Goal: Information Seeking & Learning: Learn about a topic

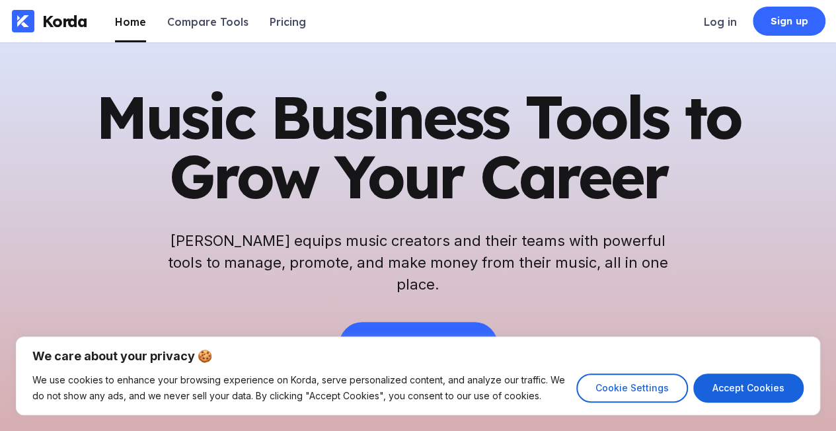
click at [776, 389] on button "Accept Cookies" at bounding box center [748, 387] width 110 height 29
checkbox input "true"
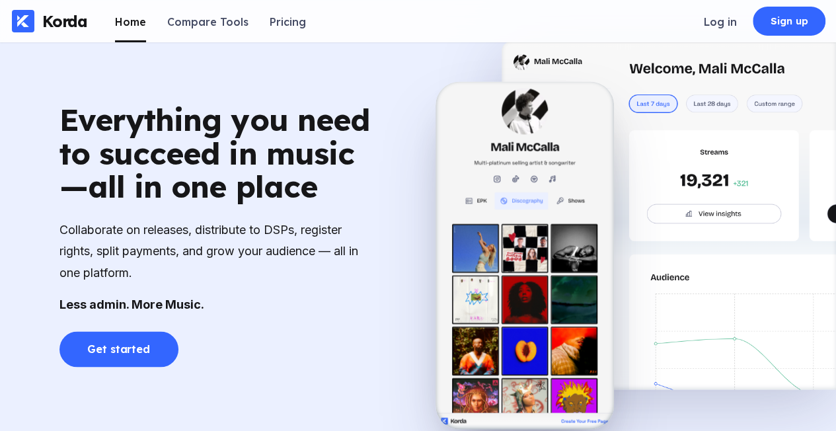
scroll to position [925, 0]
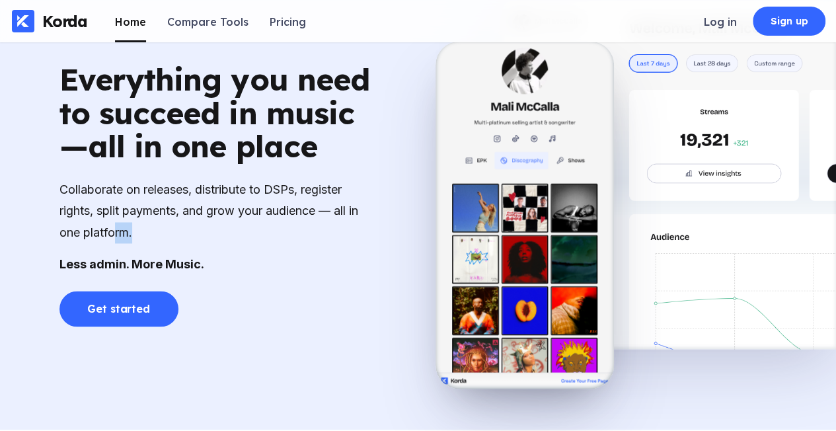
drag, startPoint x: 114, startPoint y: 226, endPoint x: 142, endPoint y: 239, distance: 31.3
click at [142, 239] on div "Collaborate on releases, distribute to DSPs, register rights, split payments, a…" at bounding box center [217, 211] width 317 height 64
click at [201, 237] on div "Collaborate on releases, distribute to DSPs, register rights, split payments, a…" at bounding box center [217, 211] width 317 height 64
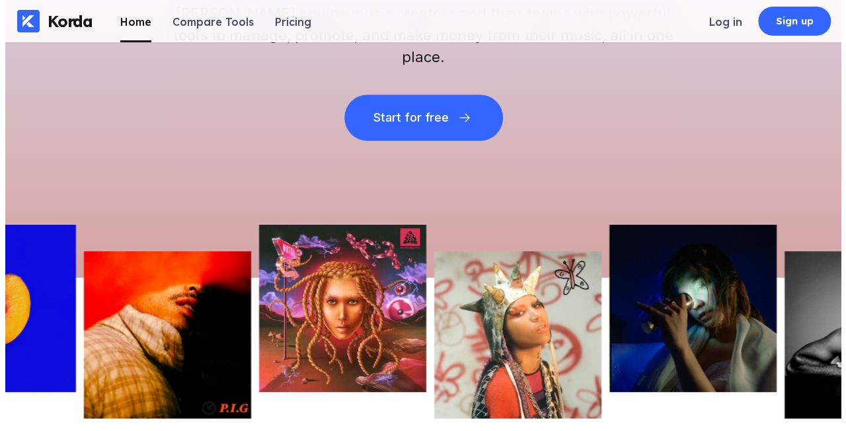
scroll to position [0, 0]
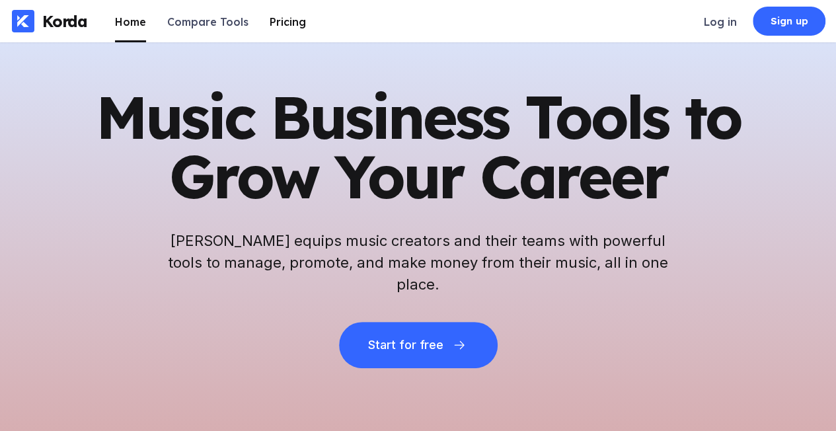
click at [296, 26] on div "Pricing" at bounding box center [288, 21] width 36 height 13
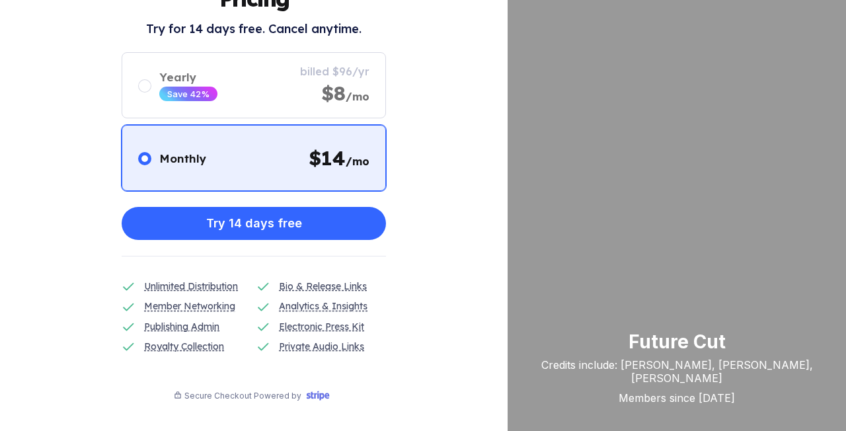
scroll to position [92, 0]
